Goal: Browse casually

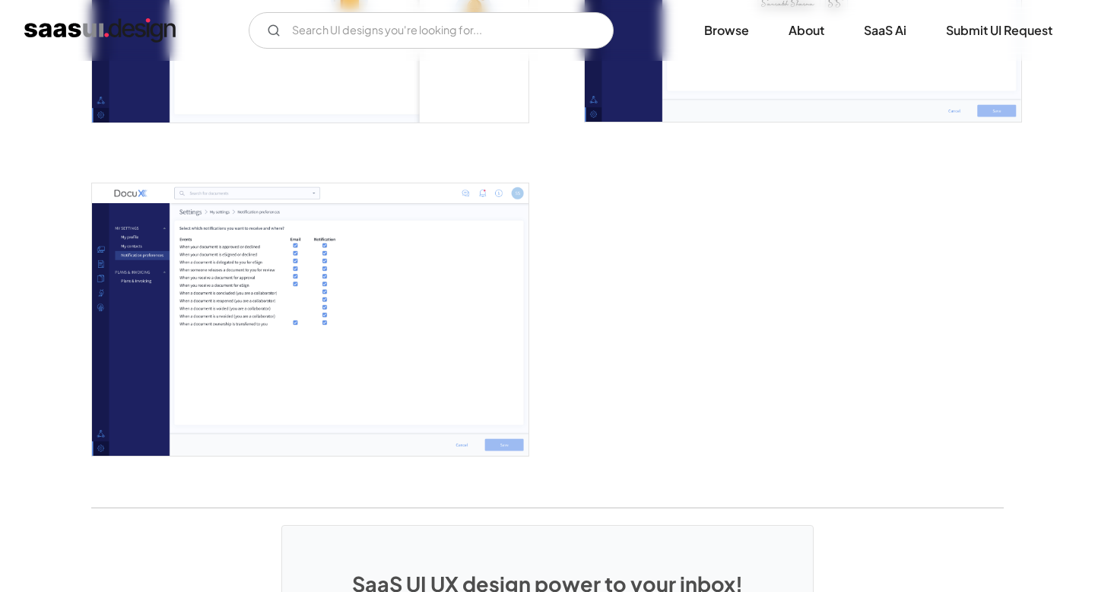
scroll to position [3564, 0]
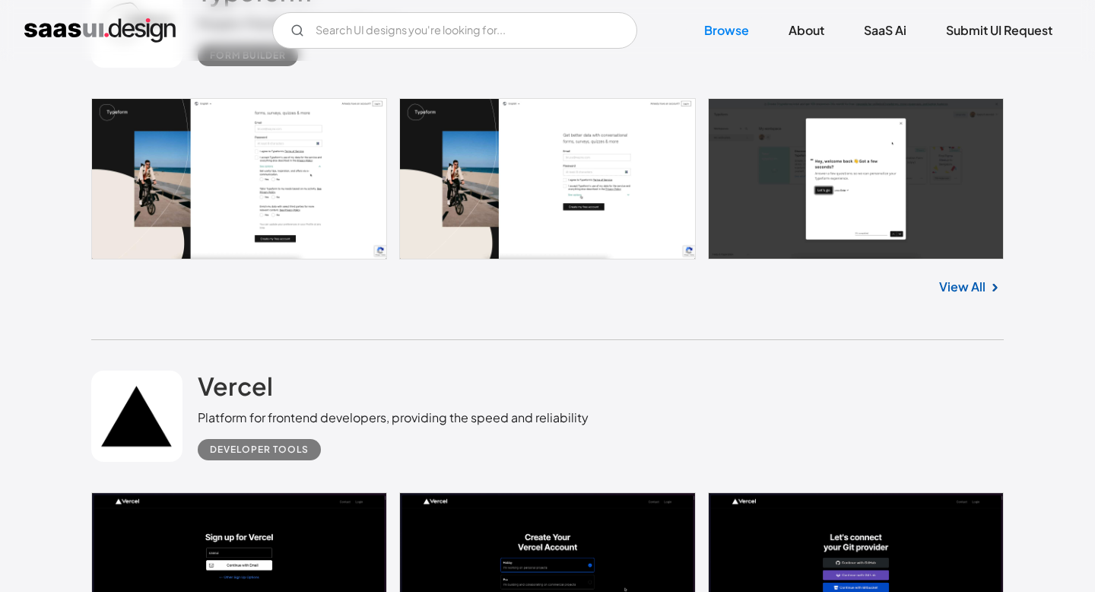
scroll to position [6299, 0]
